Goal: Task Accomplishment & Management: Use online tool/utility

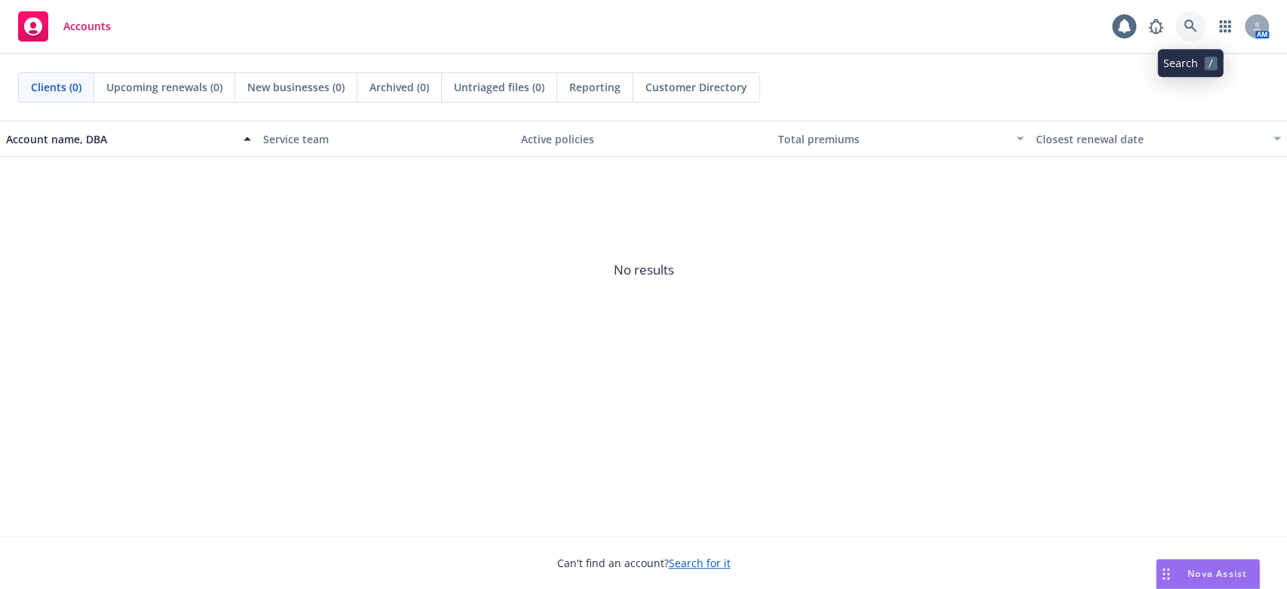
click at [1186, 20] on icon at bounding box center [1190, 26] width 13 height 13
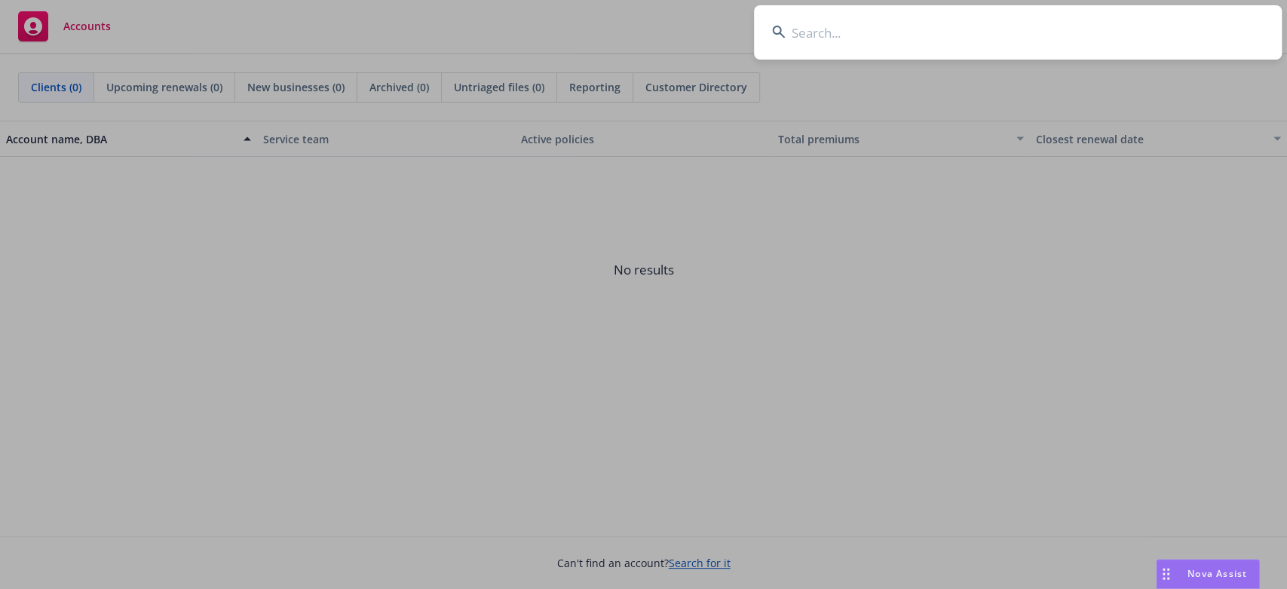
click at [825, 35] on input at bounding box center [1018, 32] width 528 height 54
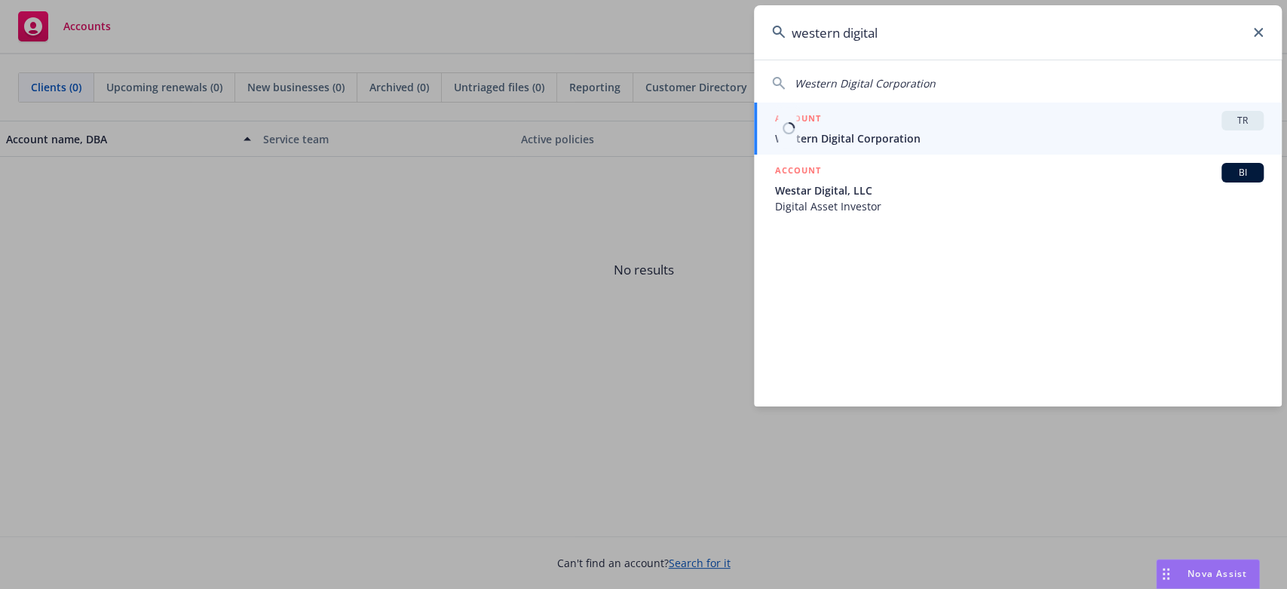
type input "western digital"
click at [822, 124] on div "ACCOUNT TR" at bounding box center [1019, 121] width 489 height 20
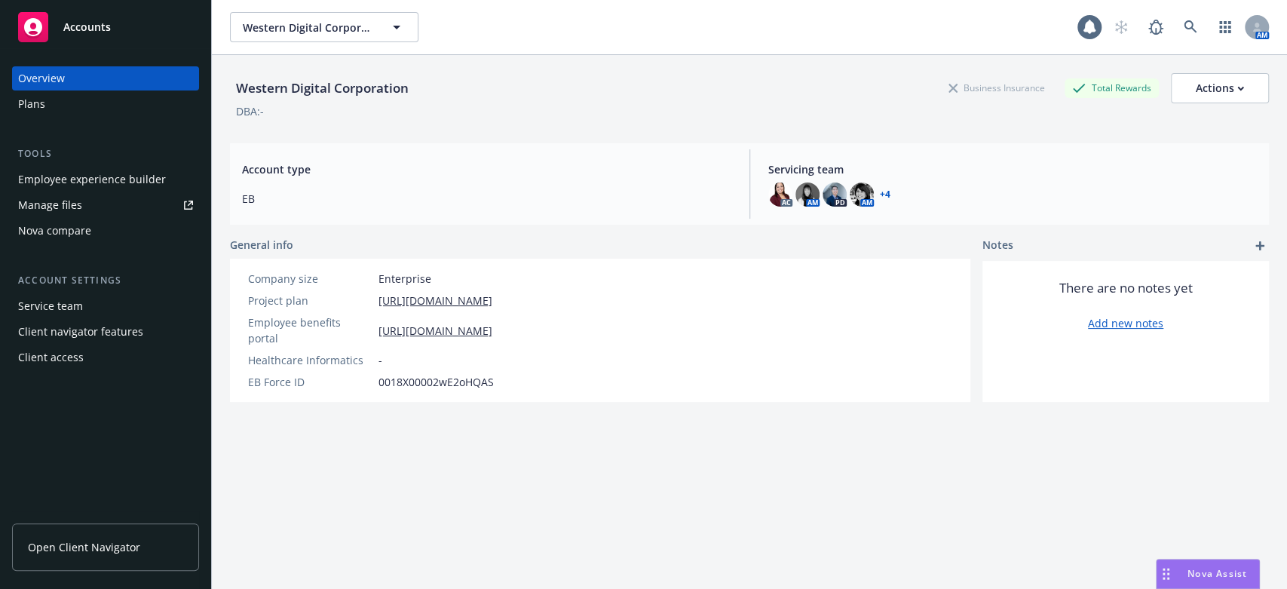
click at [78, 232] on div "Nova compare" at bounding box center [54, 231] width 73 height 24
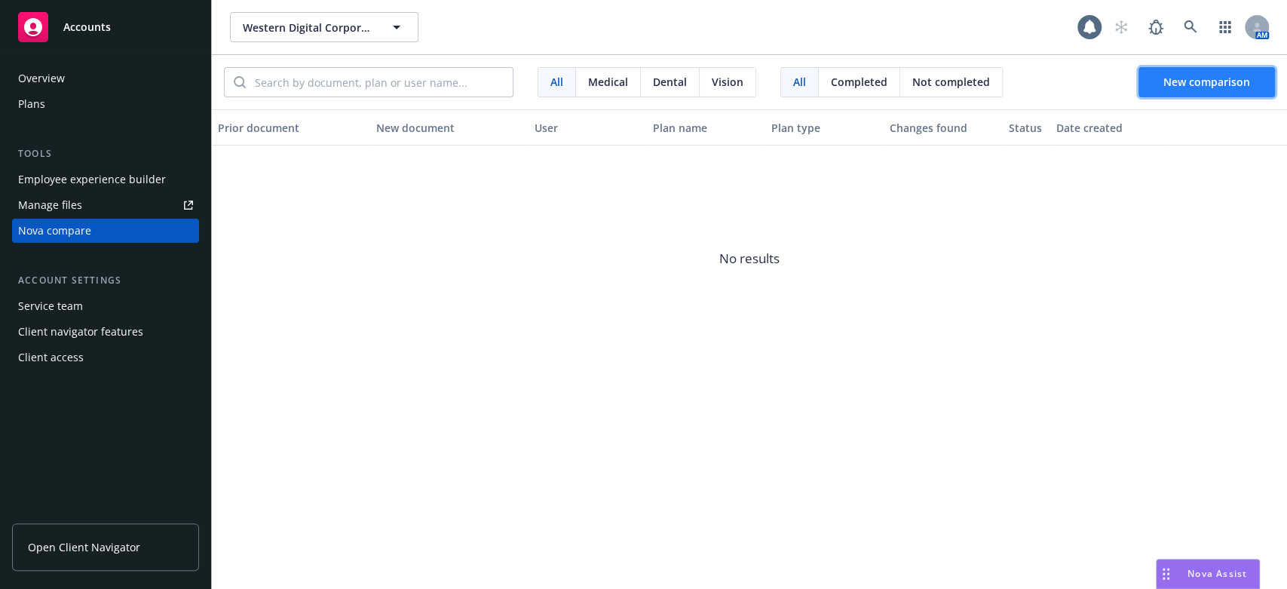
click at [1176, 78] on span "New comparison" at bounding box center [1207, 82] width 87 height 14
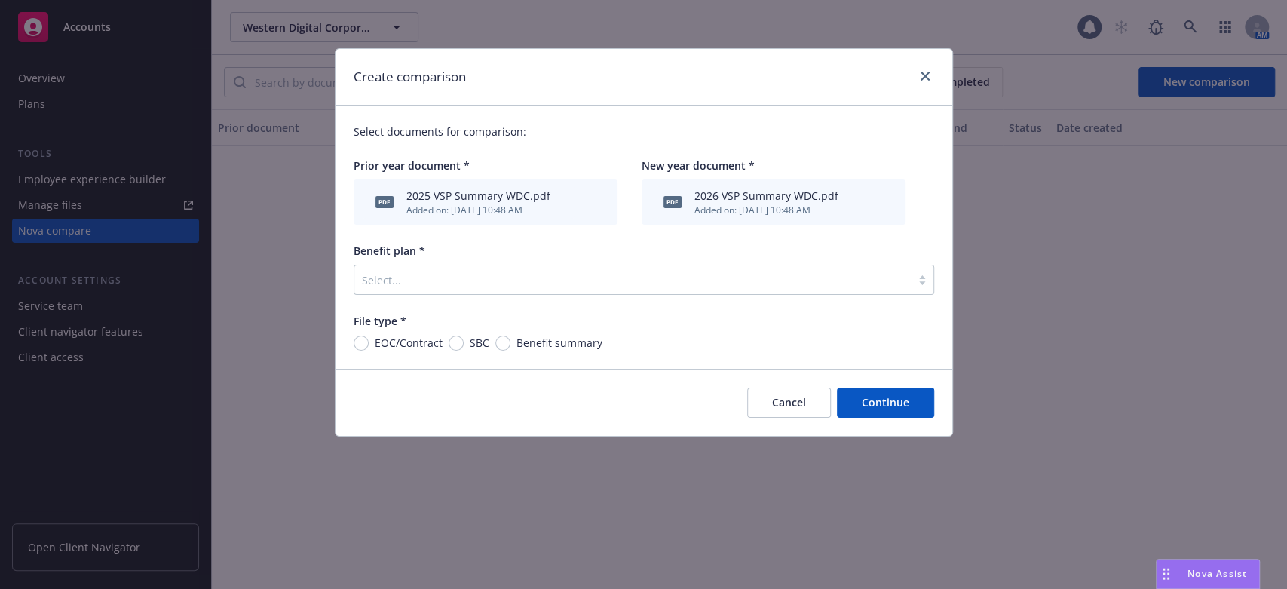
click at [919, 283] on div at bounding box center [922, 280] width 23 height 12
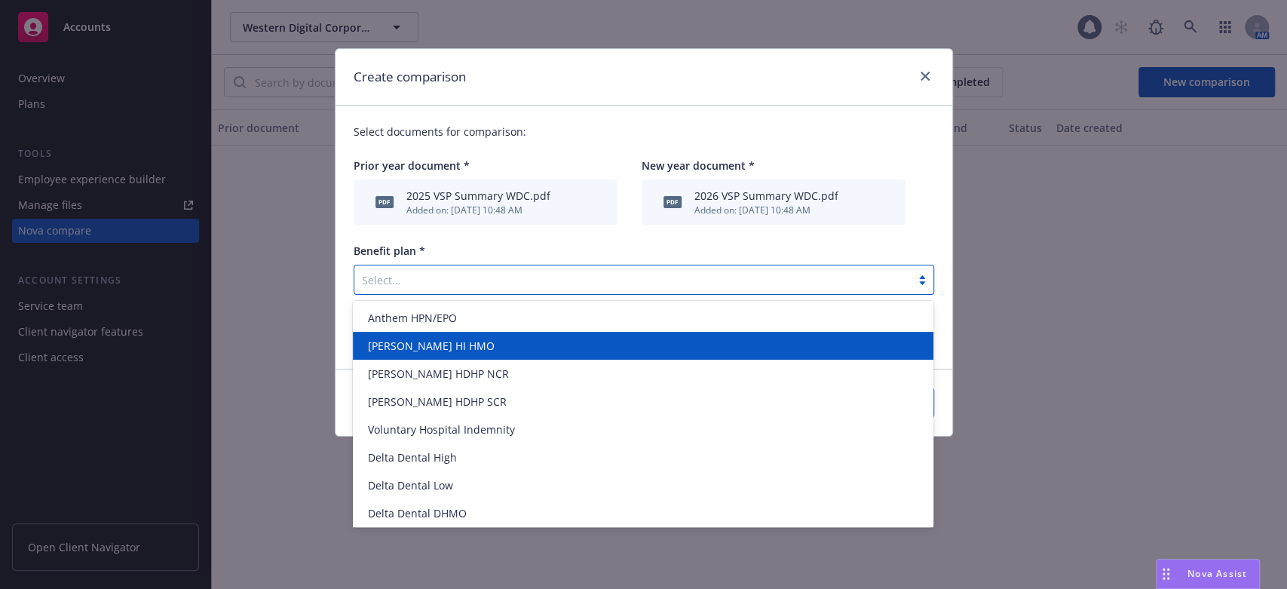
scroll to position [115, 0]
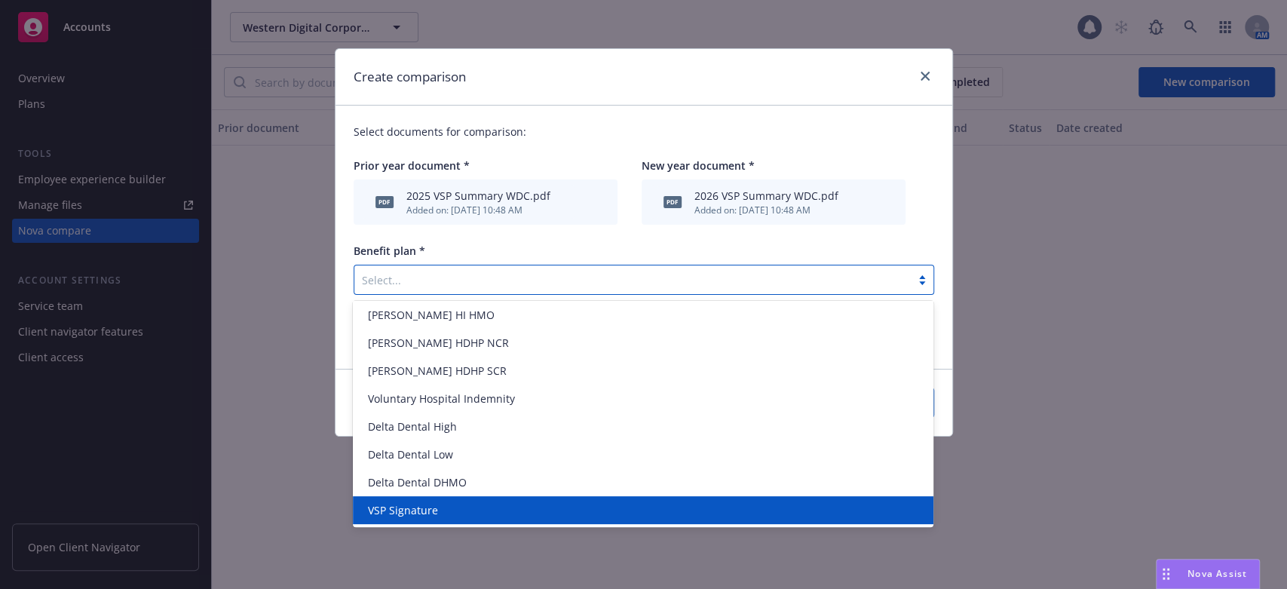
click at [391, 511] on span "VSP Signature" at bounding box center [403, 510] width 70 height 16
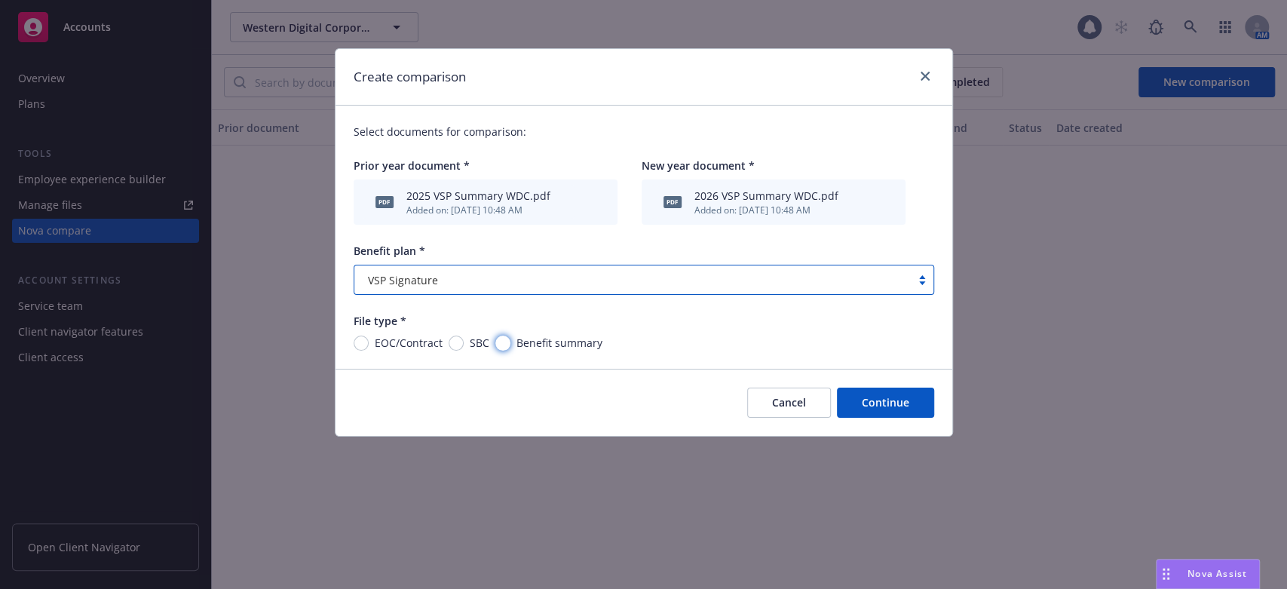
click at [503, 343] on input "Benefit summary" at bounding box center [502, 343] width 15 height 15
radio input "true"
click at [862, 403] on button "Continue" at bounding box center [885, 403] width 97 height 30
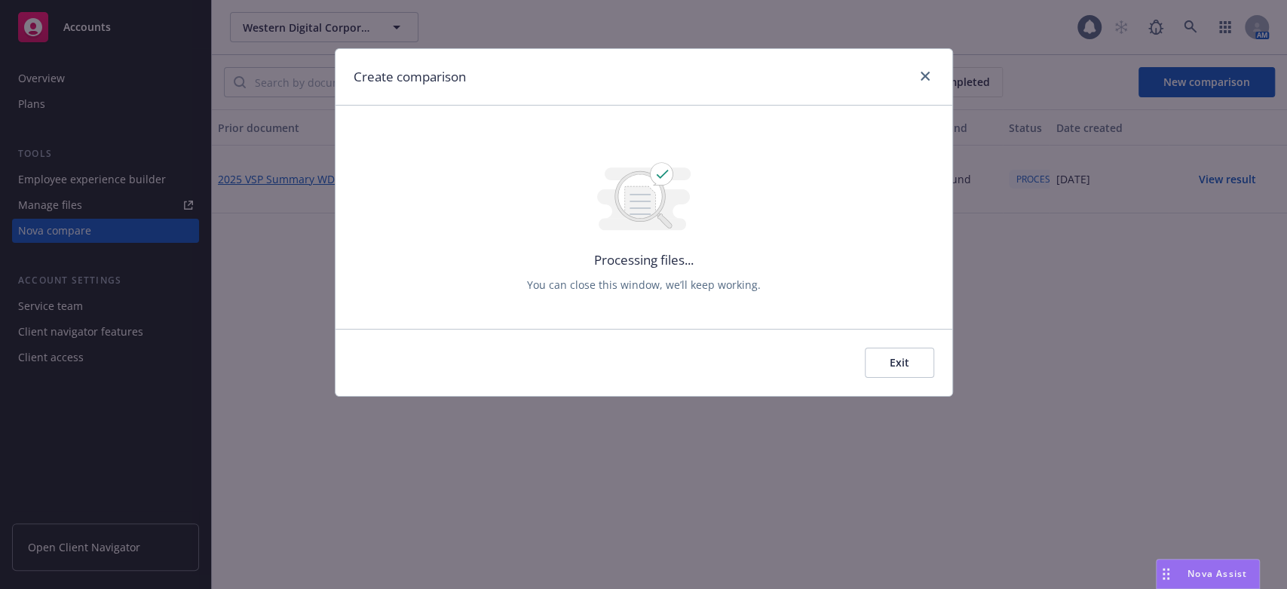
click at [898, 357] on button "Exit" at bounding box center [899, 363] width 69 height 30
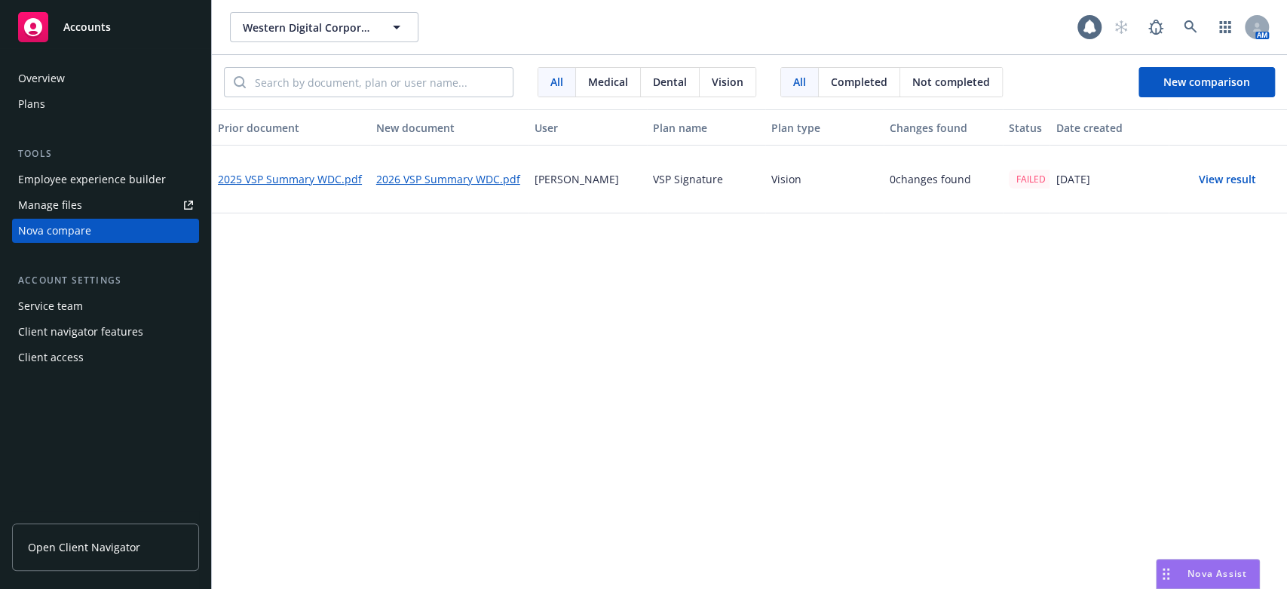
click at [1222, 177] on button "View result" at bounding box center [1228, 179] width 106 height 30
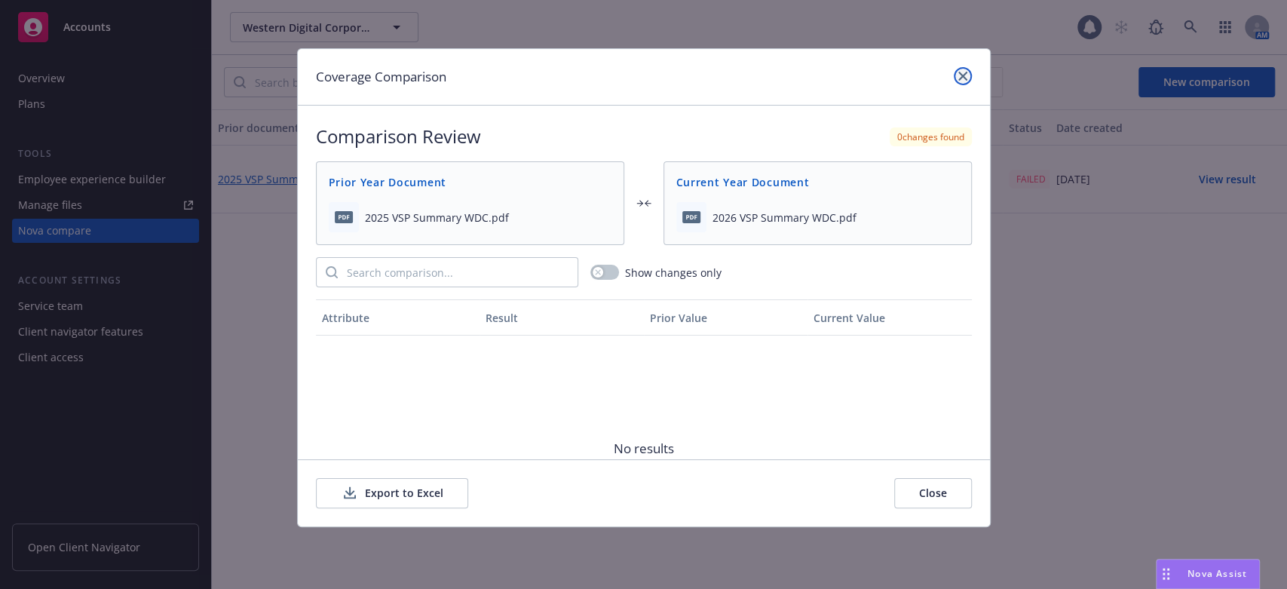
click at [960, 75] on icon "close" at bounding box center [963, 76] width 9 height 9
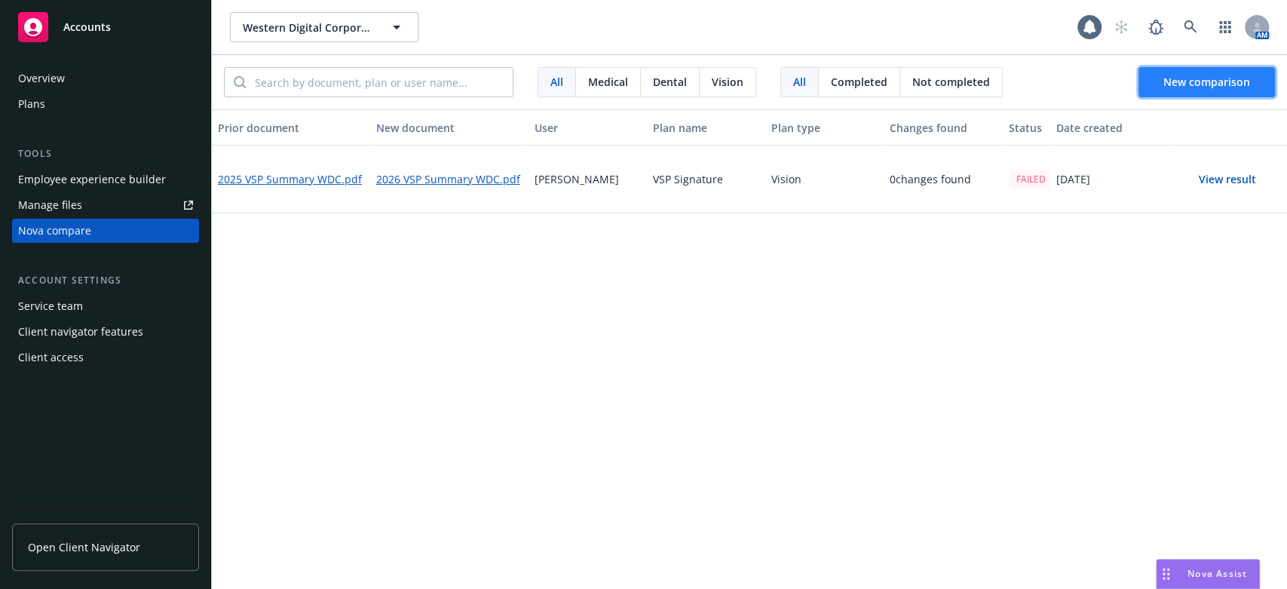
click at [1170, 83] on span "New comparison" at bounding box center [1207, 82] width 87 height 14
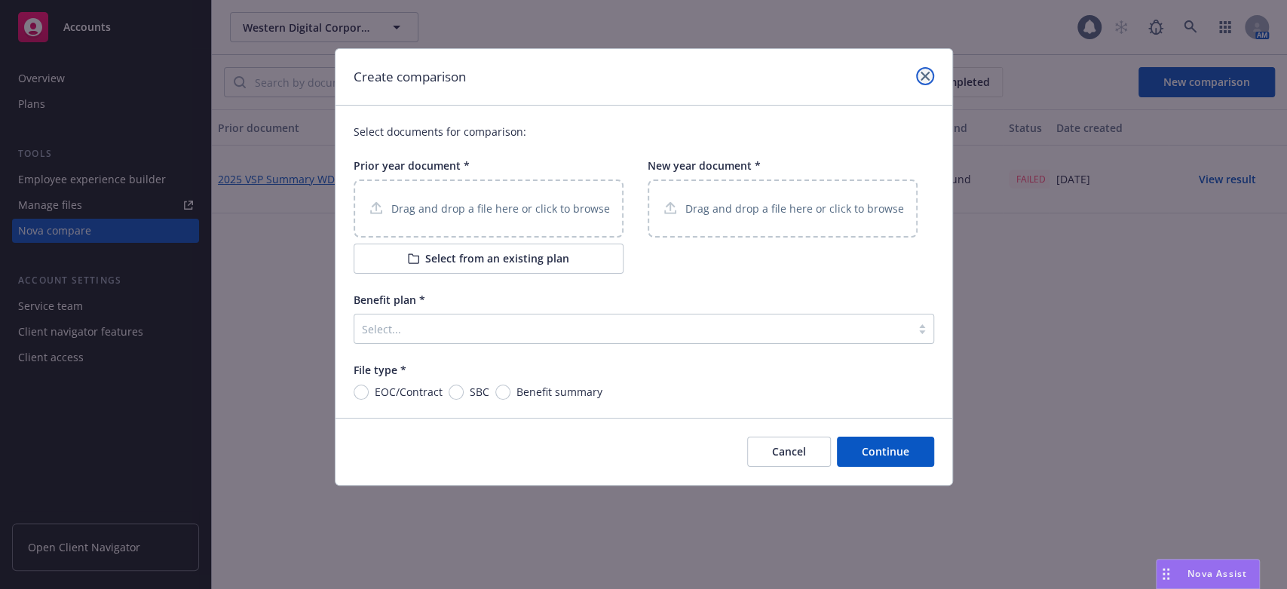
click at [919, 77] on link "close" at bounding box center [925, 76] width 18 height 18
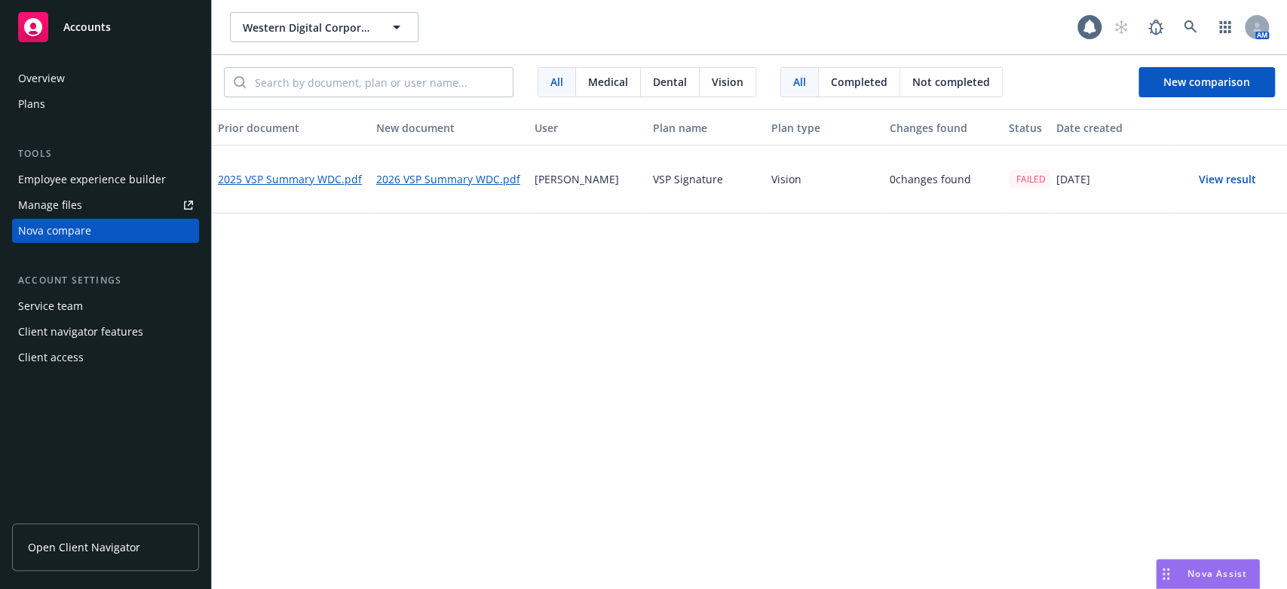
click at [728, 81] on span "Vision" at bounding box center [728, 82] width 32 height 16
click at [1186, 24] on icon at bounding box center [1191, 27] width 14 height 14
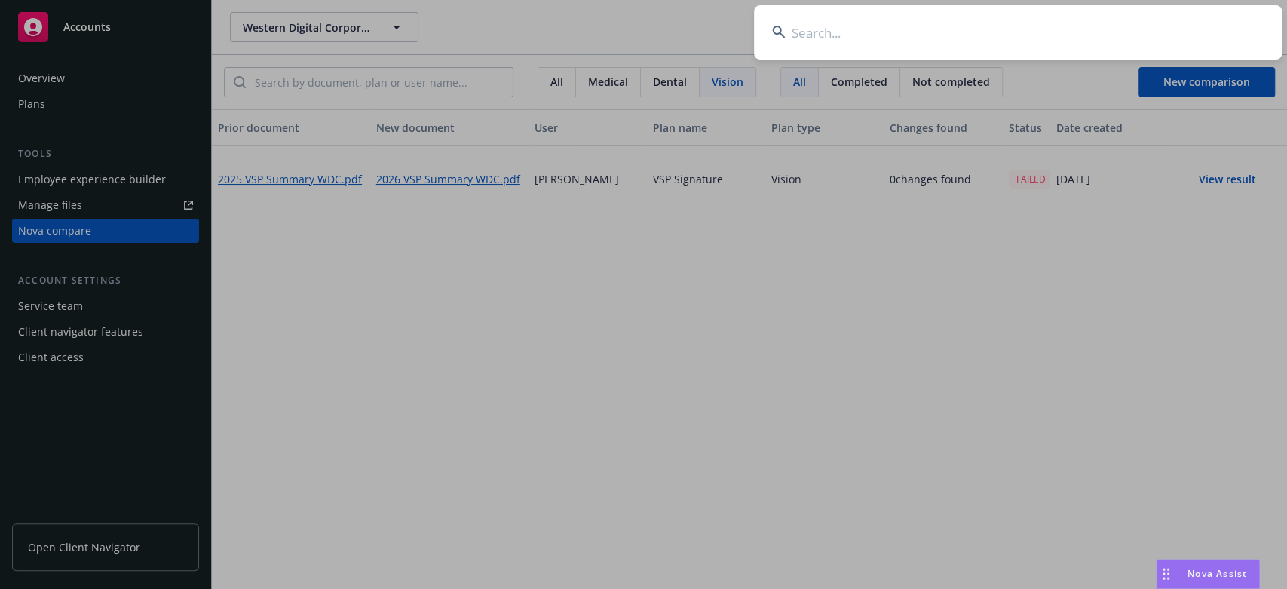
click at [815, 34] on input at bounding box center [1018, 32] width 528 height 54
click at [818, 33] on input at bounding box center [1018, 32] width 528 height 54
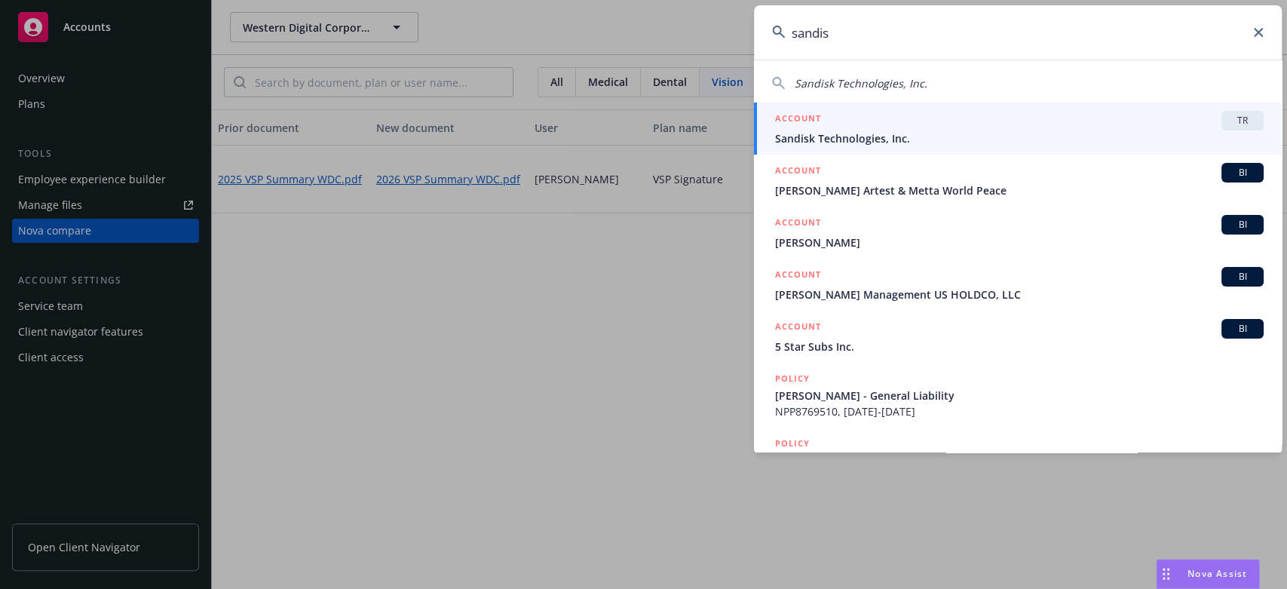
type input "sandis"
click at [806, 134] on span "Sandisk Technologies, Inc." at bounding box center [1019, 138] width 489 height 16
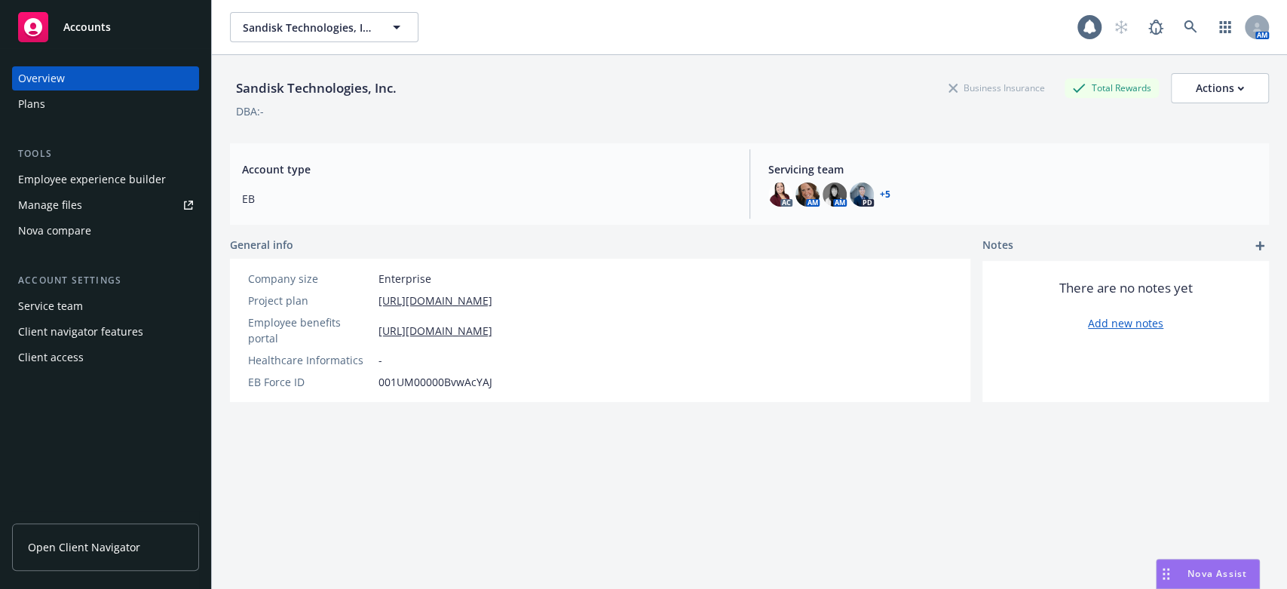
click at [76, 231] on div "Nova compare" at bounding box center [54, 231] width 73 height 24
